Goal: Task Accomplishment & Management: Manage account settings

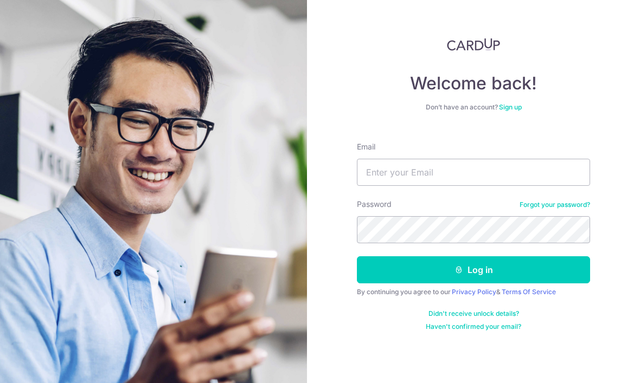
click at [479, 155] on div "Email" at bounding box center [473, 164] width 233 height 44
click at [490, 181] on input "Email" at bounding box center [473, 172] width 233 height 27
type input "T"
type input "[EMAIL_ADDRESS][DOMAIN_NAME]"
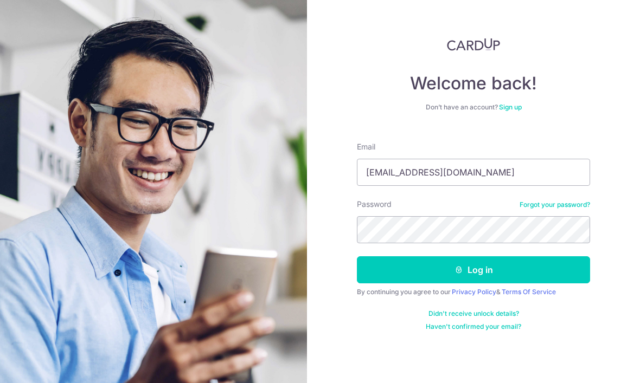
click at [469, 281] on button "Log in" at bounding box center [473, 270] width 233 height 27
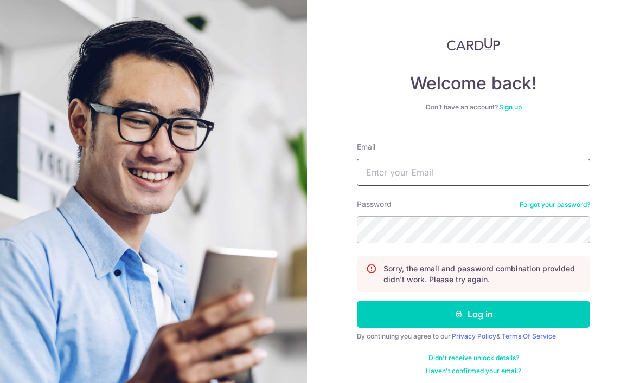
click at [485, 172] on input "Email" at bounding box center [473, 172] width 233 height 27
click at [439, 171] on input "Teochingling@Hotmail.com" at bounding box center [473, 172] width 233 height 27
type input "teochingling@hotmail.com"
click at [538, 308] on button "Log in" at bounding box center [473, 314] width 233 height 27
click at [509, 169] on input "Email" at bounding box center [473, 172] width 233 height 27
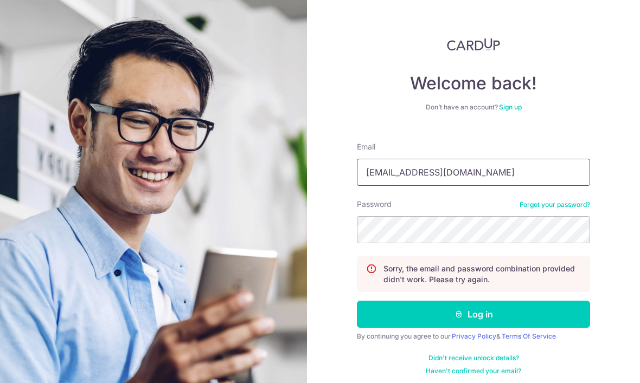
click at [376, 173] on input "Tteochingling@hotmail.com" at bounding box center [473, 172] width 233 height 27
type input "teochingling@hotmail.com"
click at [381, 172] on input "teochingling@hotmail.com" at bounding box center [473, 172] width 233 height 27
click at [381, 170] on input "teochingling@hotmail.com" at bounding box center [473, 172] width 233 height 27
click at [380, 171] on input "teochingling@hotmail.com" at bounding box center [473, 172] width 233 height 27
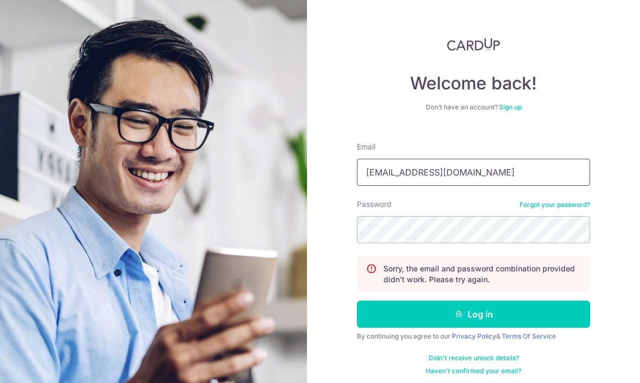
click at [381, 174] on input "teochingling@hotmail.com" at bounding box center [473, 172] width 233 height 27
click at [537, 307] on button "Log in" at bounding box center [473, 314] width 233 height 27
